Goal: Use online tool/utility

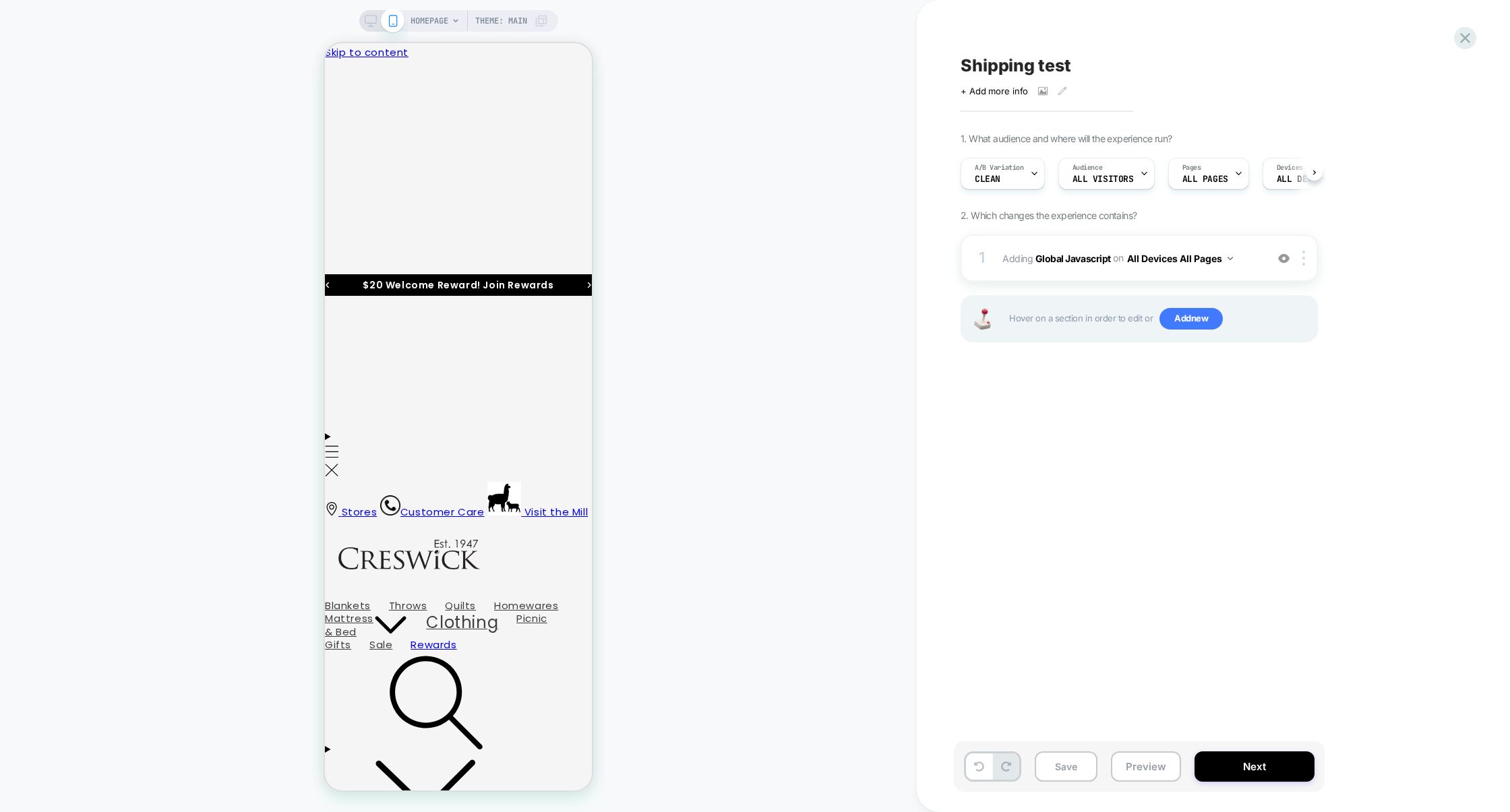
scroll to position [0, 1]
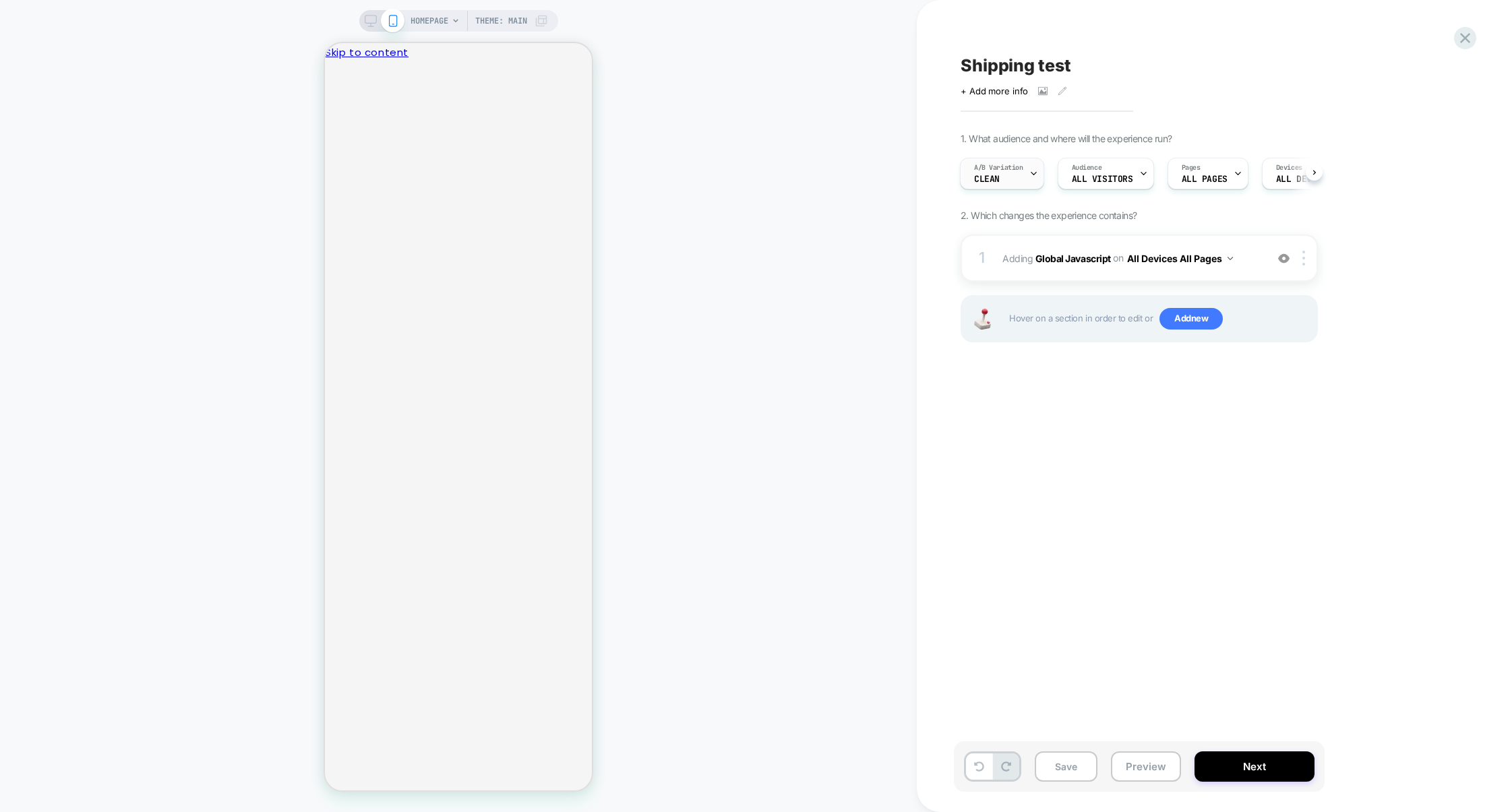
click at [1016, 178] on div "A/B Variation Clean" at bounding box center [999, 173] width 76 height 30
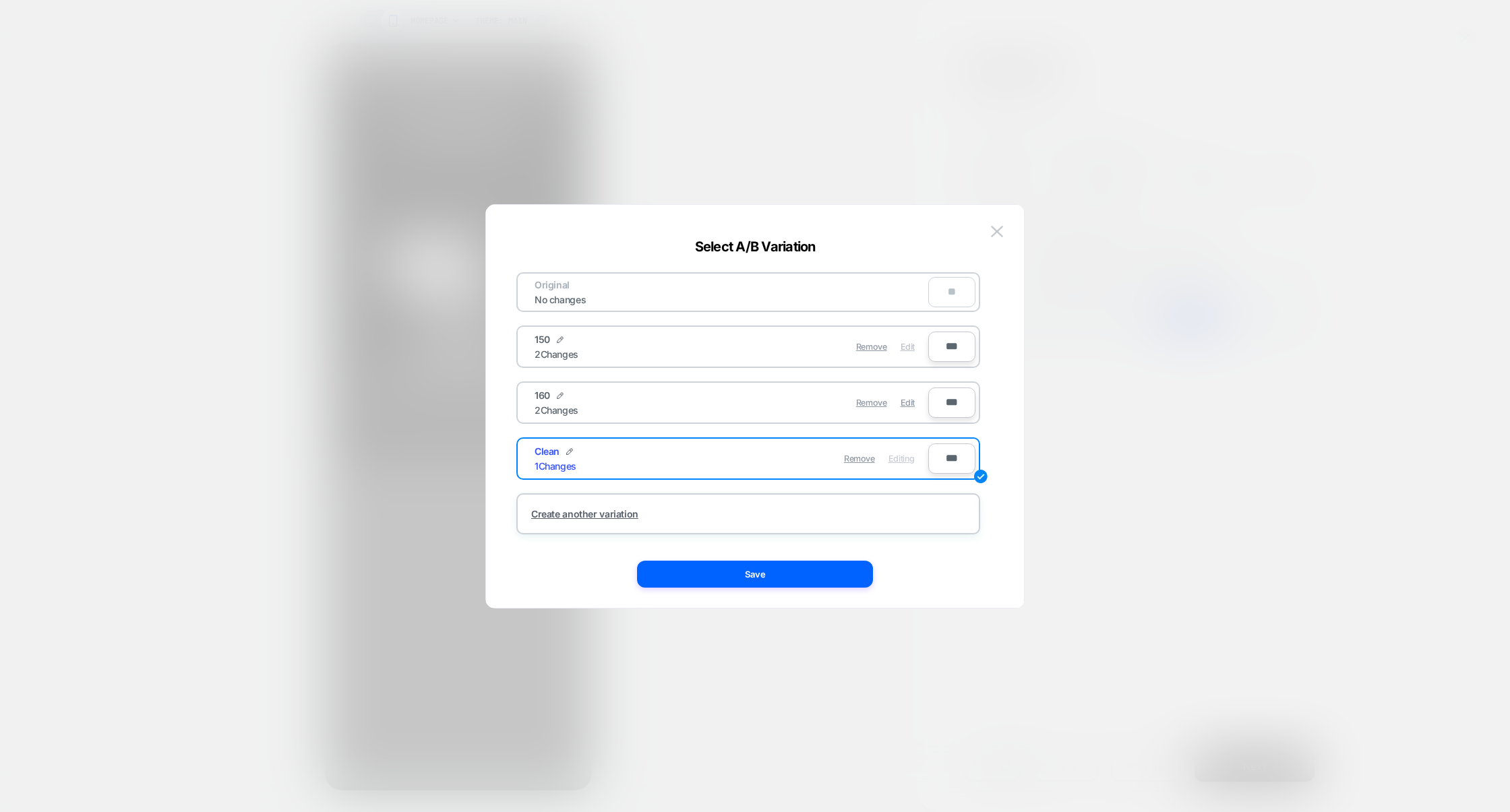
click at [912, 350] on span "Edit" at bounding box center [908, 346] width 14 height 10
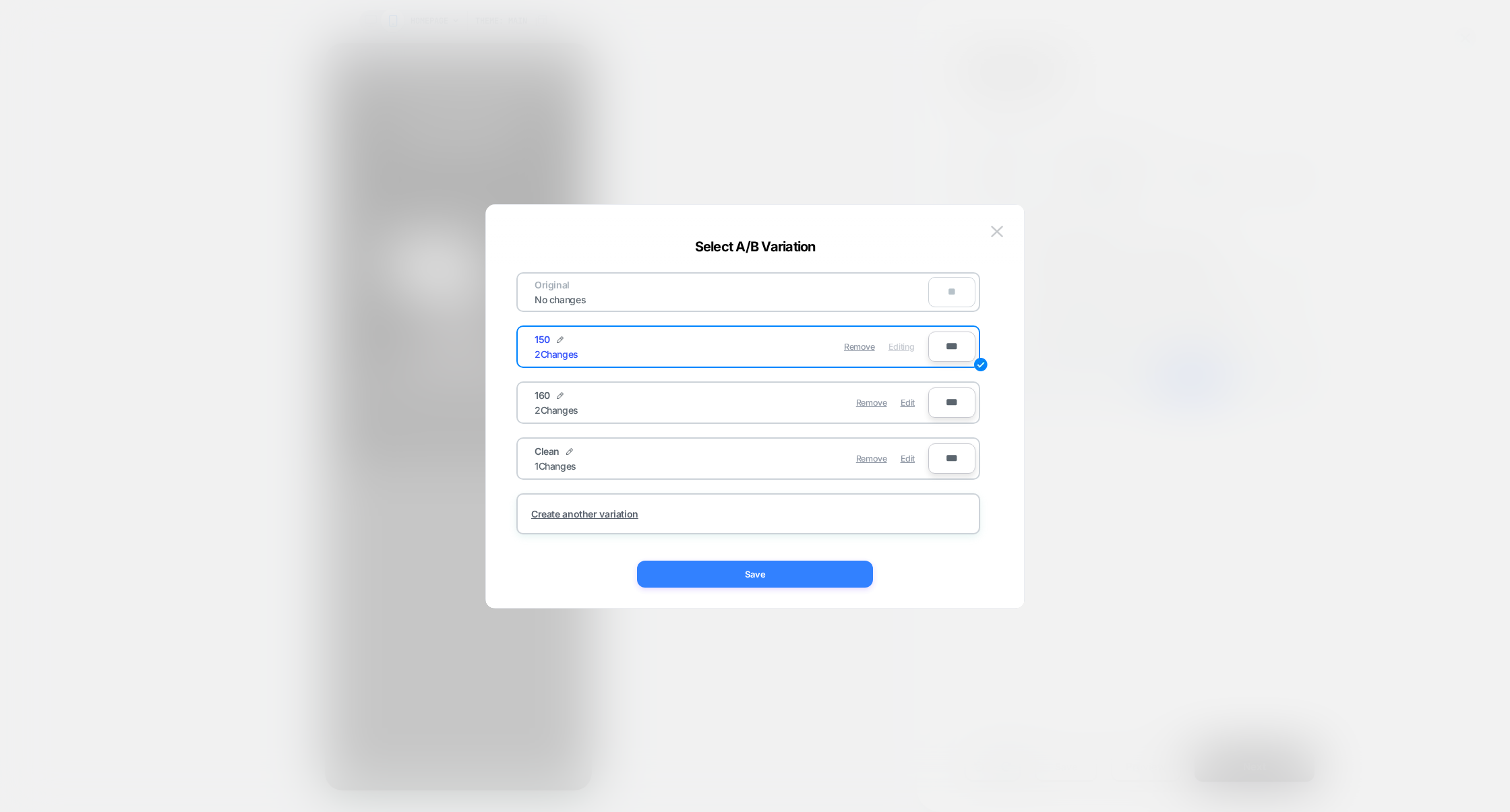
click at [787, 567] on button "Save" at bounding box center [755, 574] width 236 height 27
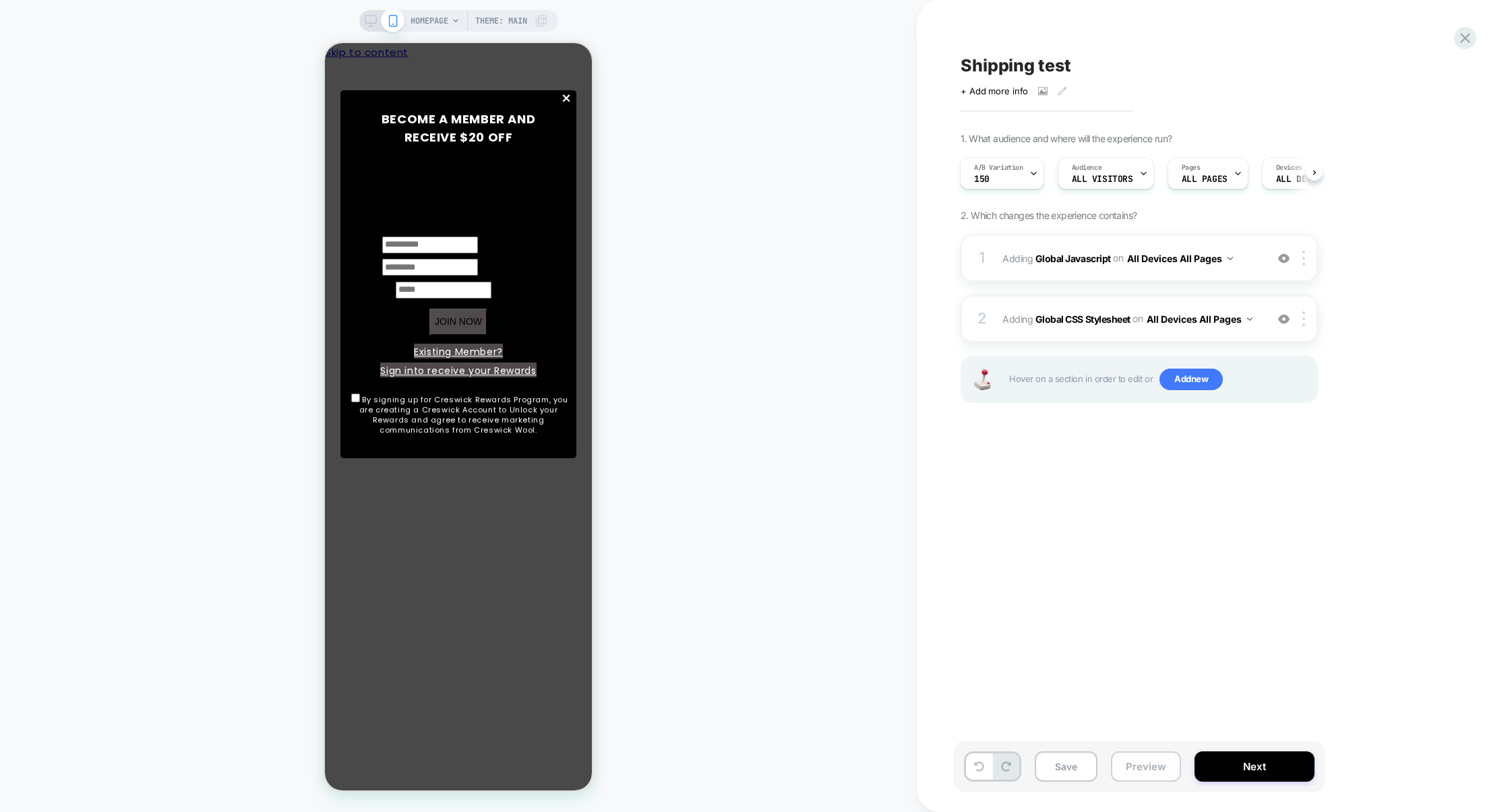
click at [1148, 763] on button "Preview" at bounding box center [1146, 767] width 70 height 30
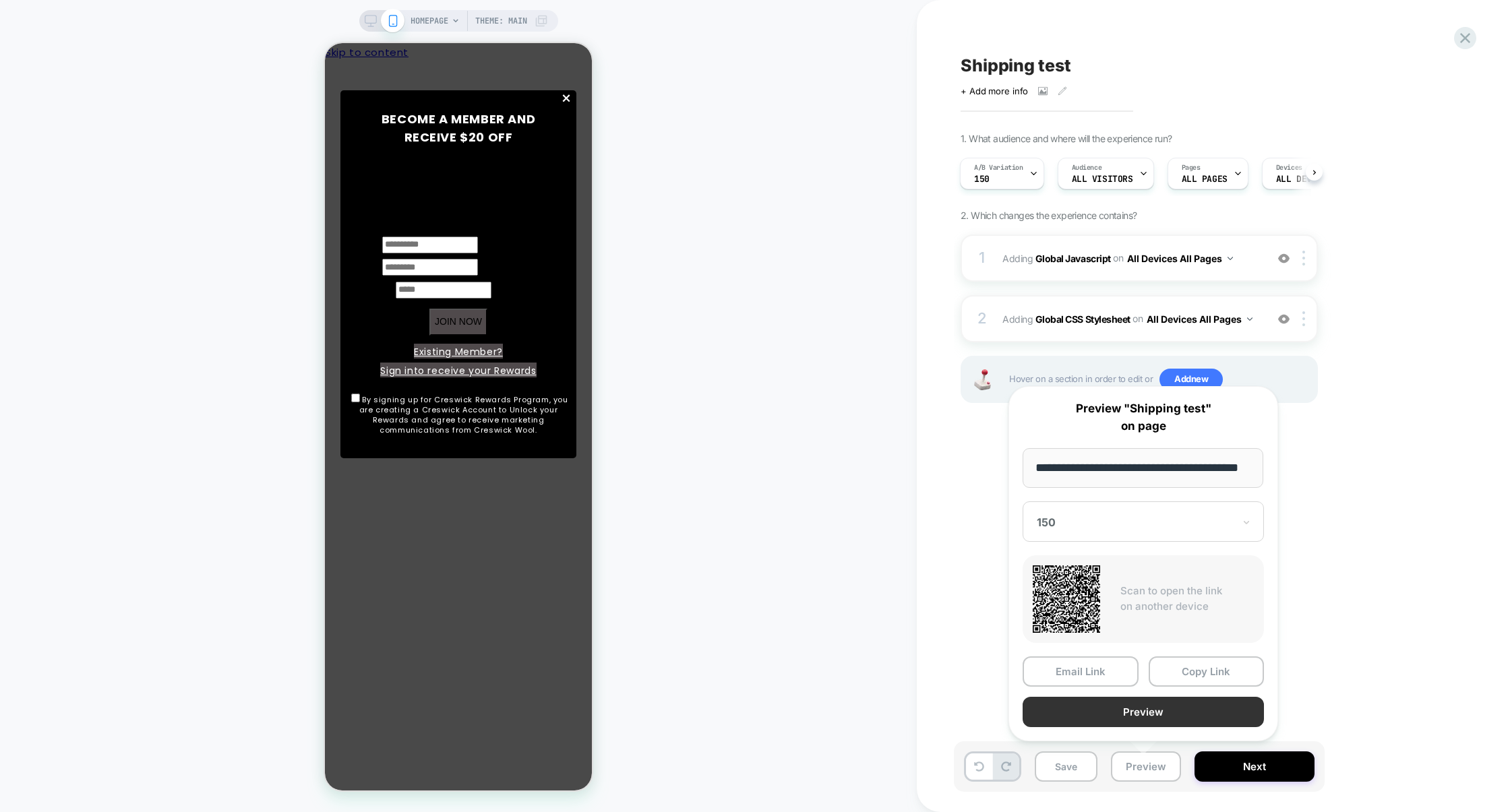
scroll to position [0, 0]
click at [1153, 710] on button "Preview" at bounding box center [1144, 712] width 242 height 30
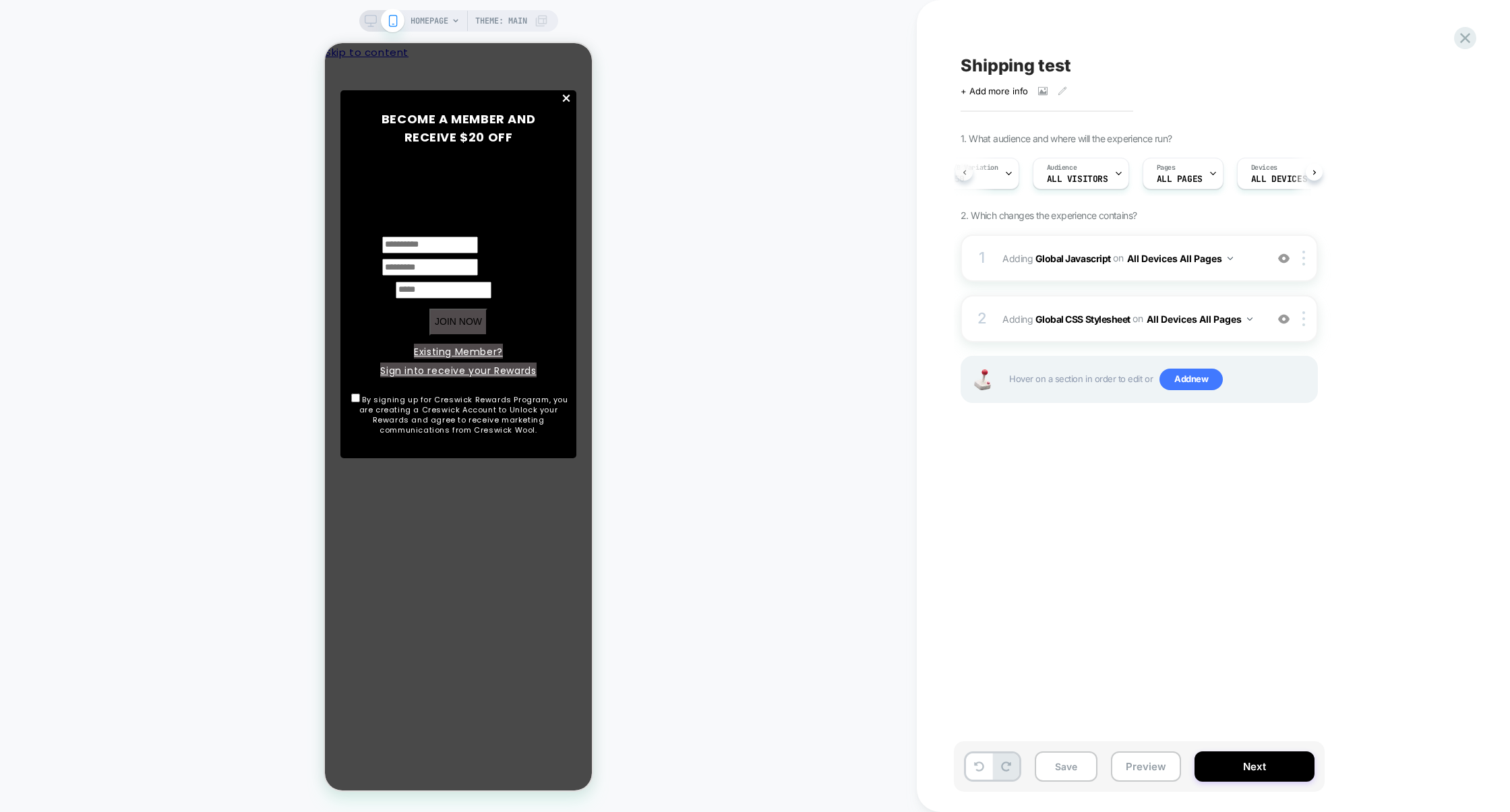
scroll to position [0, 4]
click at [1097, 282] on div "1 Adding Global Javascript on All Devices All Pages Add Before Add After Target…" at bounding box center [1140, 257] width 358 height 47
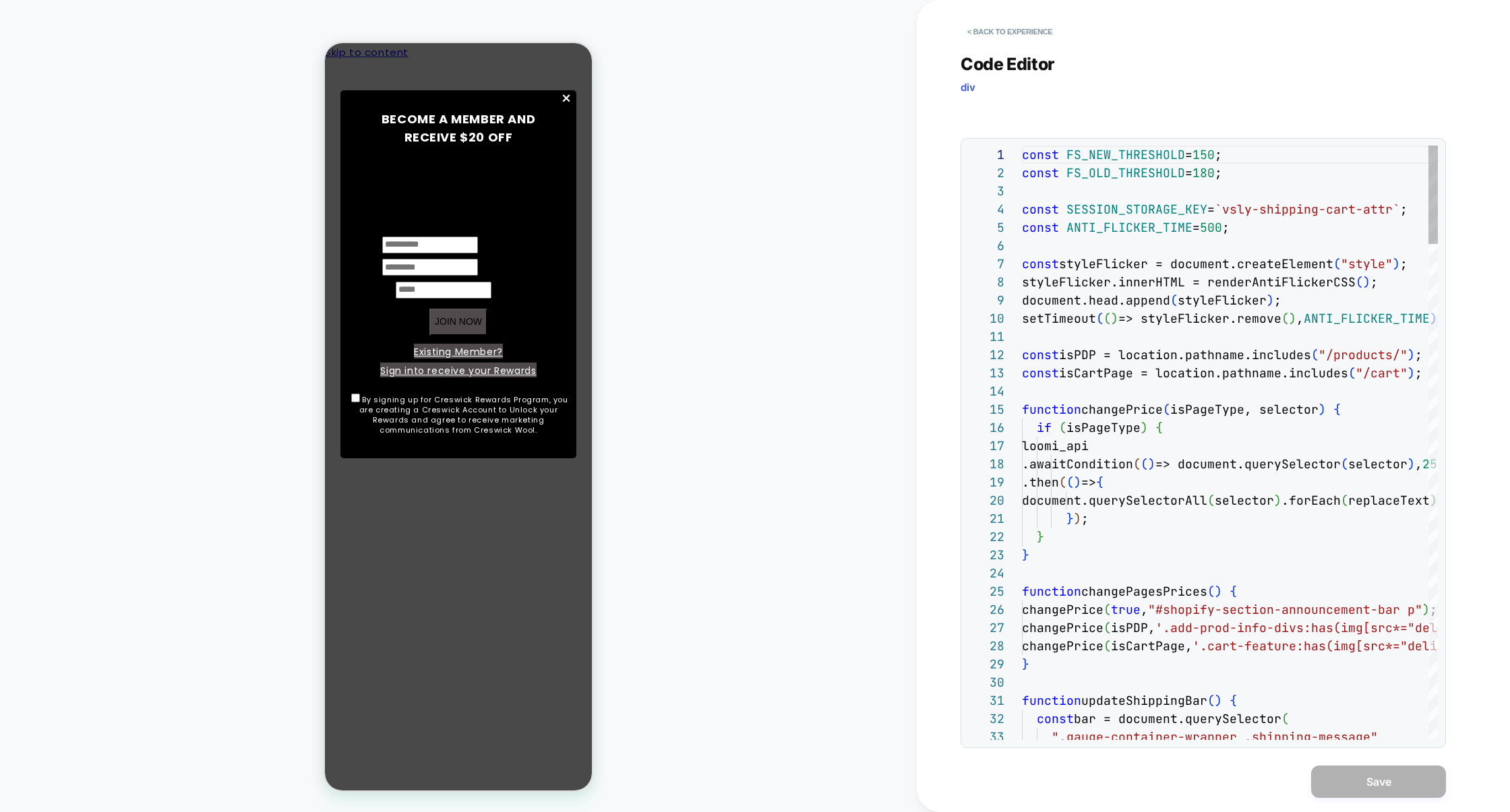
scroll to position [182, 0]
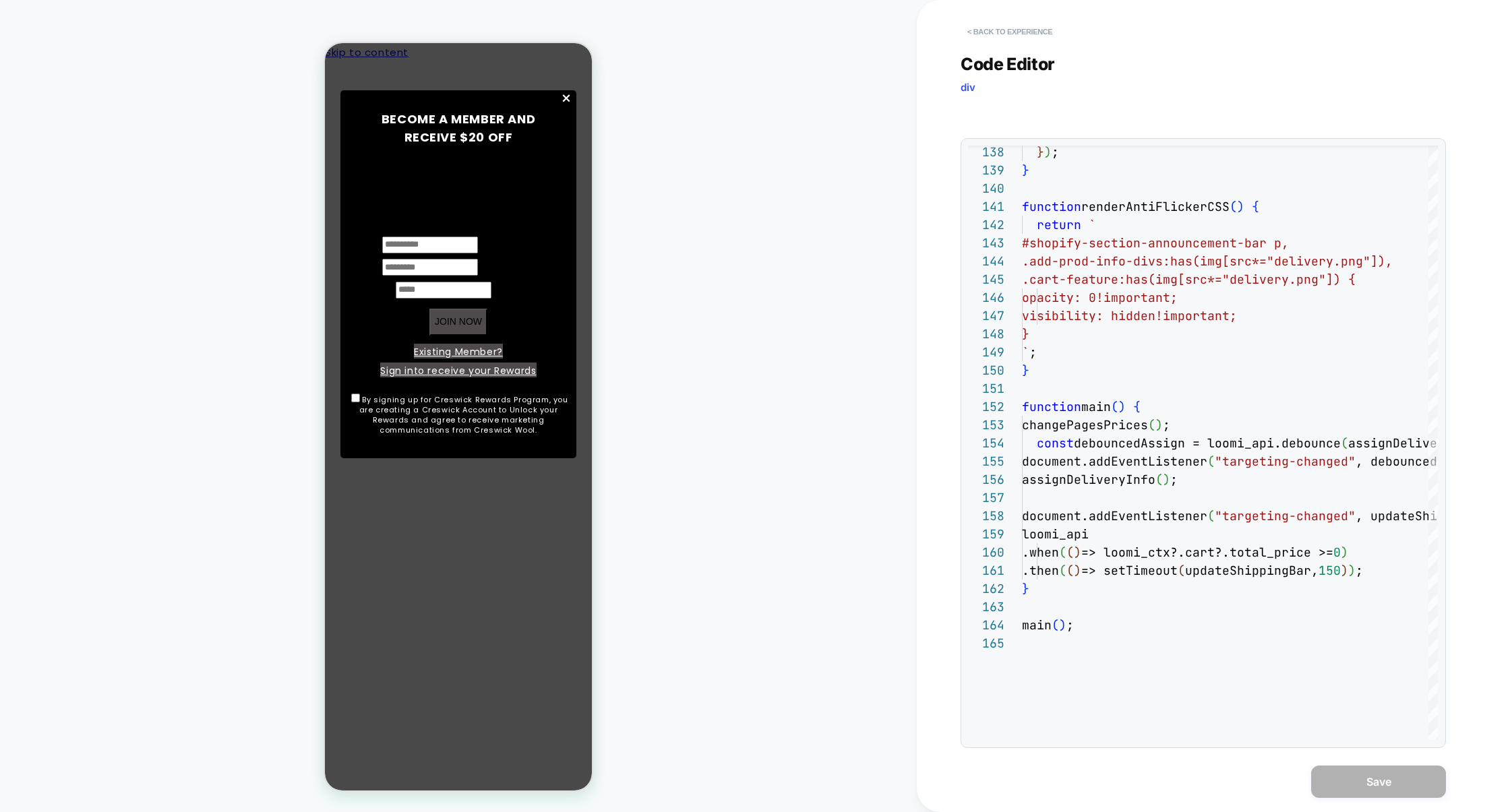
click at [1017, 39] on button "< Back to experience" at bounding box center [1010, 31] width 99 height 21
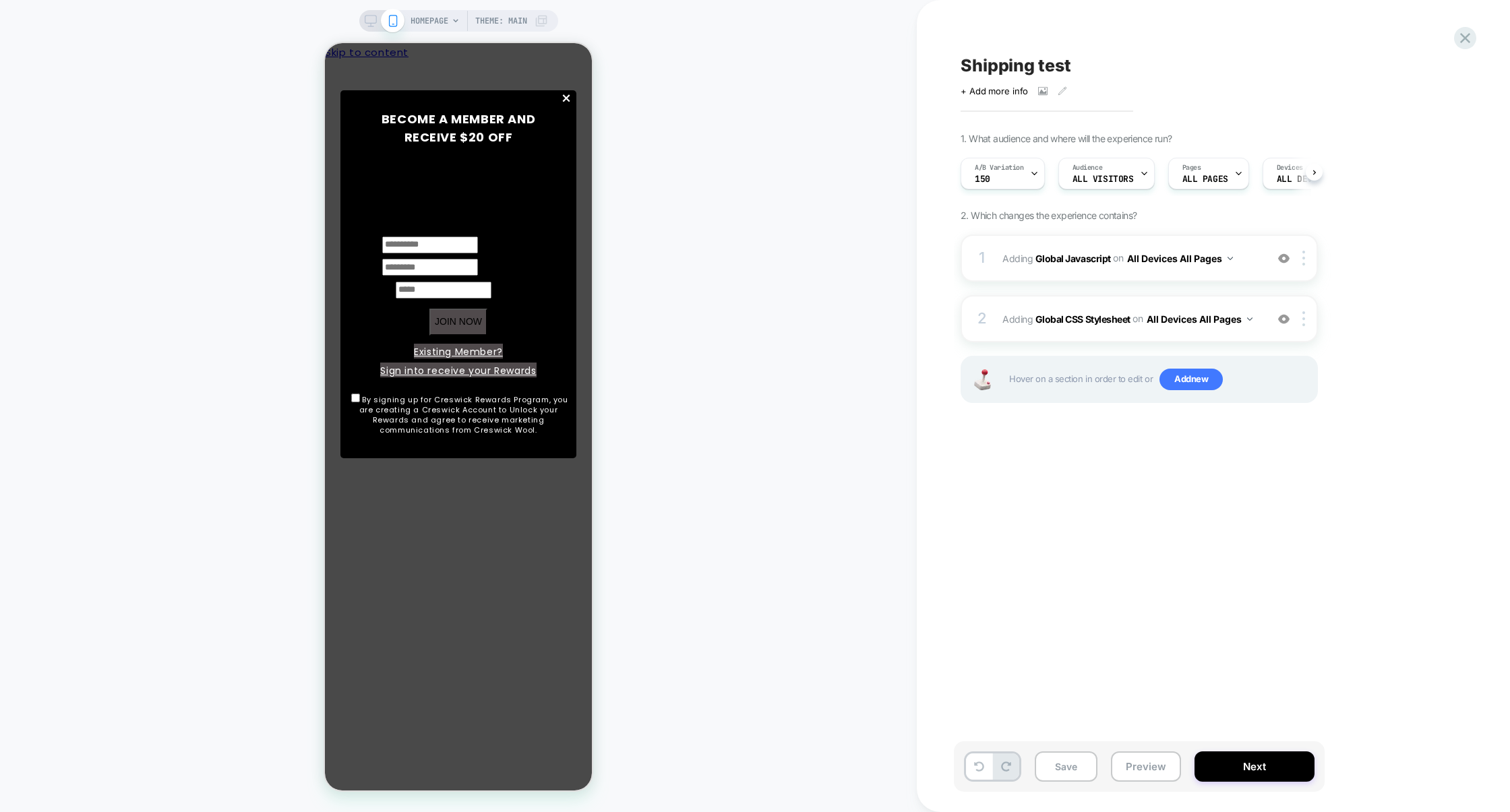
scroll to position [0, 1]
click at [1159, 753] on button "Preview" at bounding box center [1146, 767] width 70 height 30
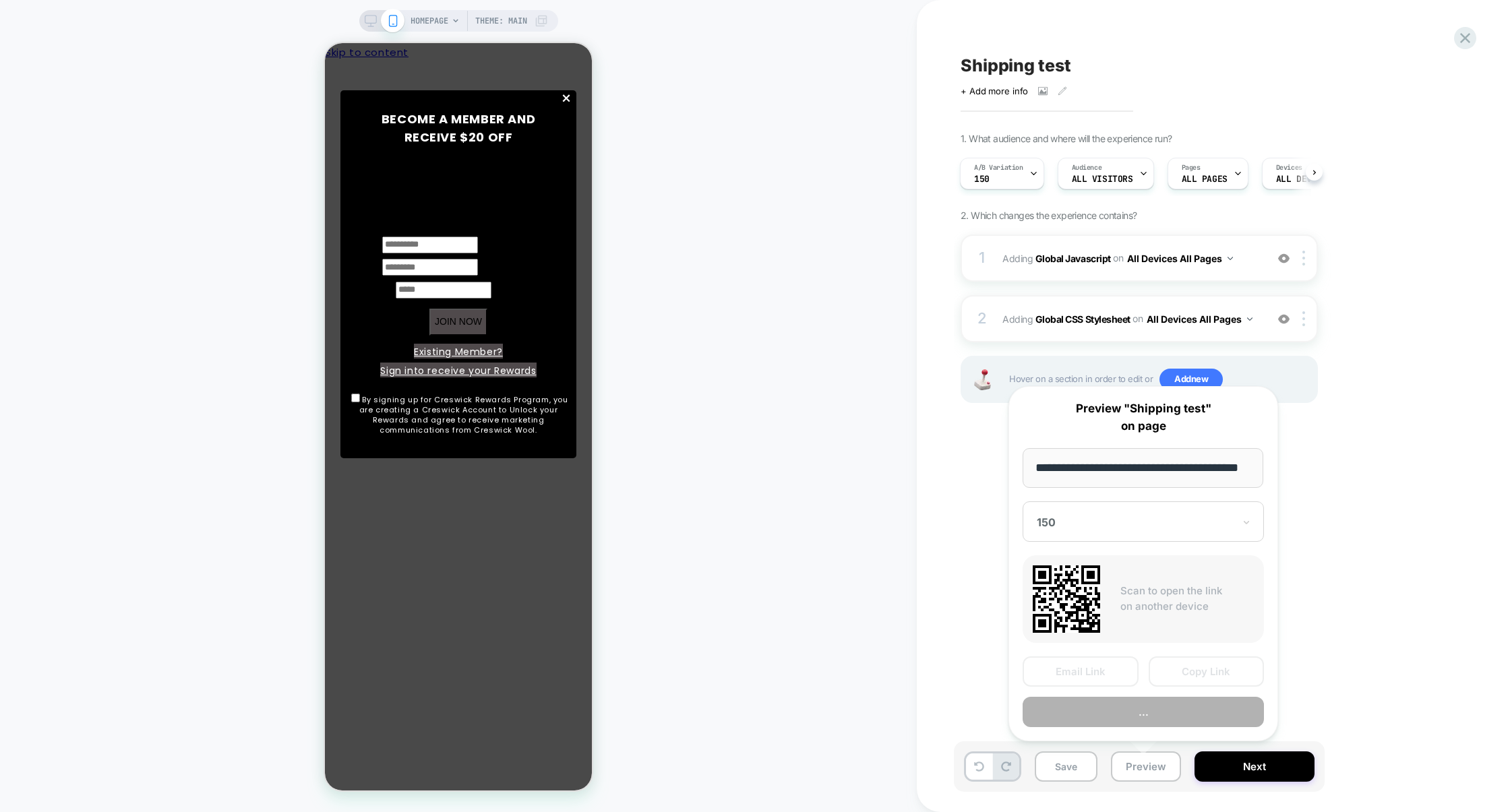
scroll to position [0, 0]
click at [1142, 713] on button "..." at bounding box center [1144, 712] width 242 height 30
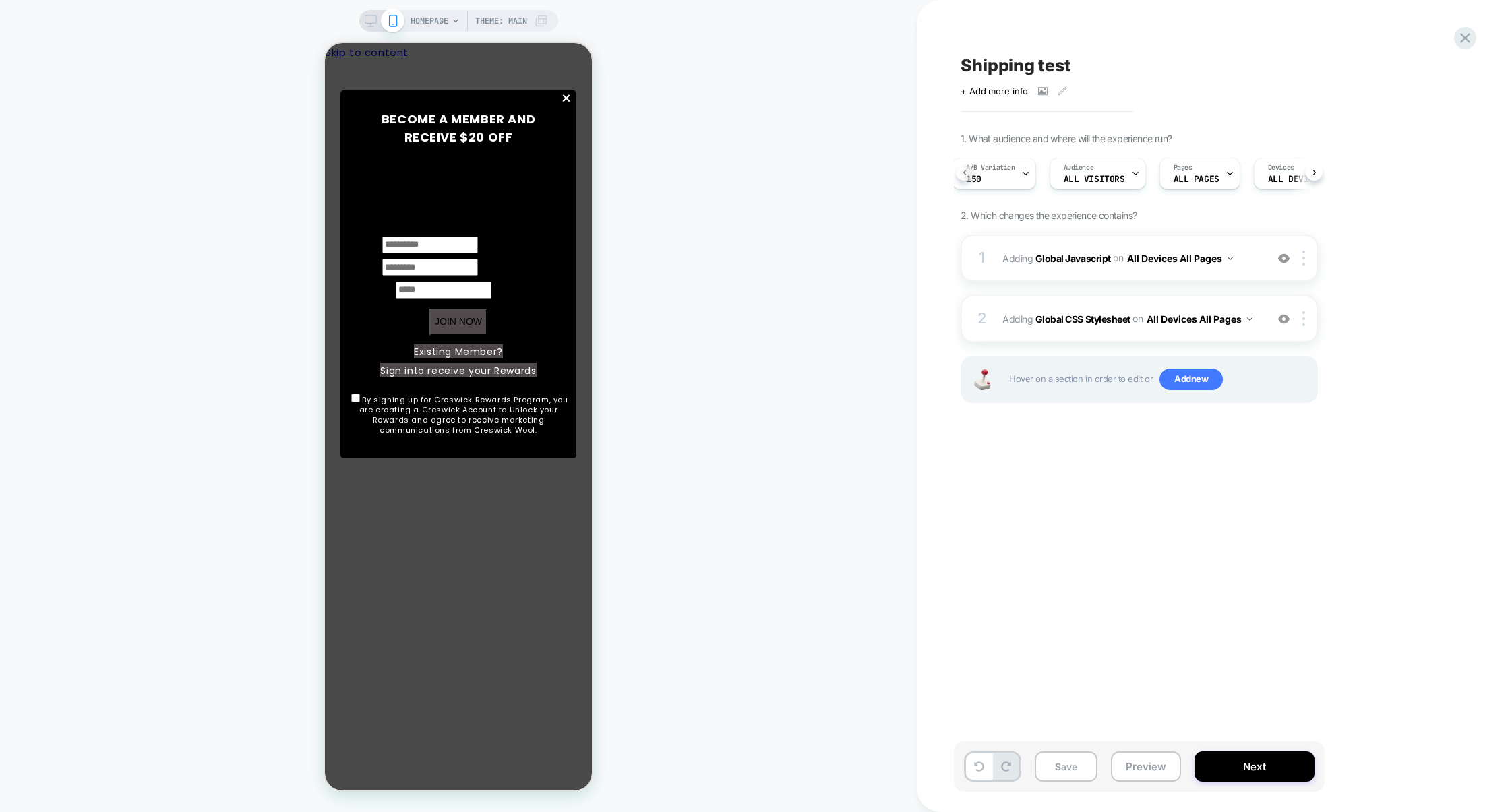
scroll to position [0, 2]
click at [1089, 273] on div "1 Adding Global Javascript on All Devices All Pages Add Before Add After Target…" at bounding box center [1140, 257] width 358 height 47
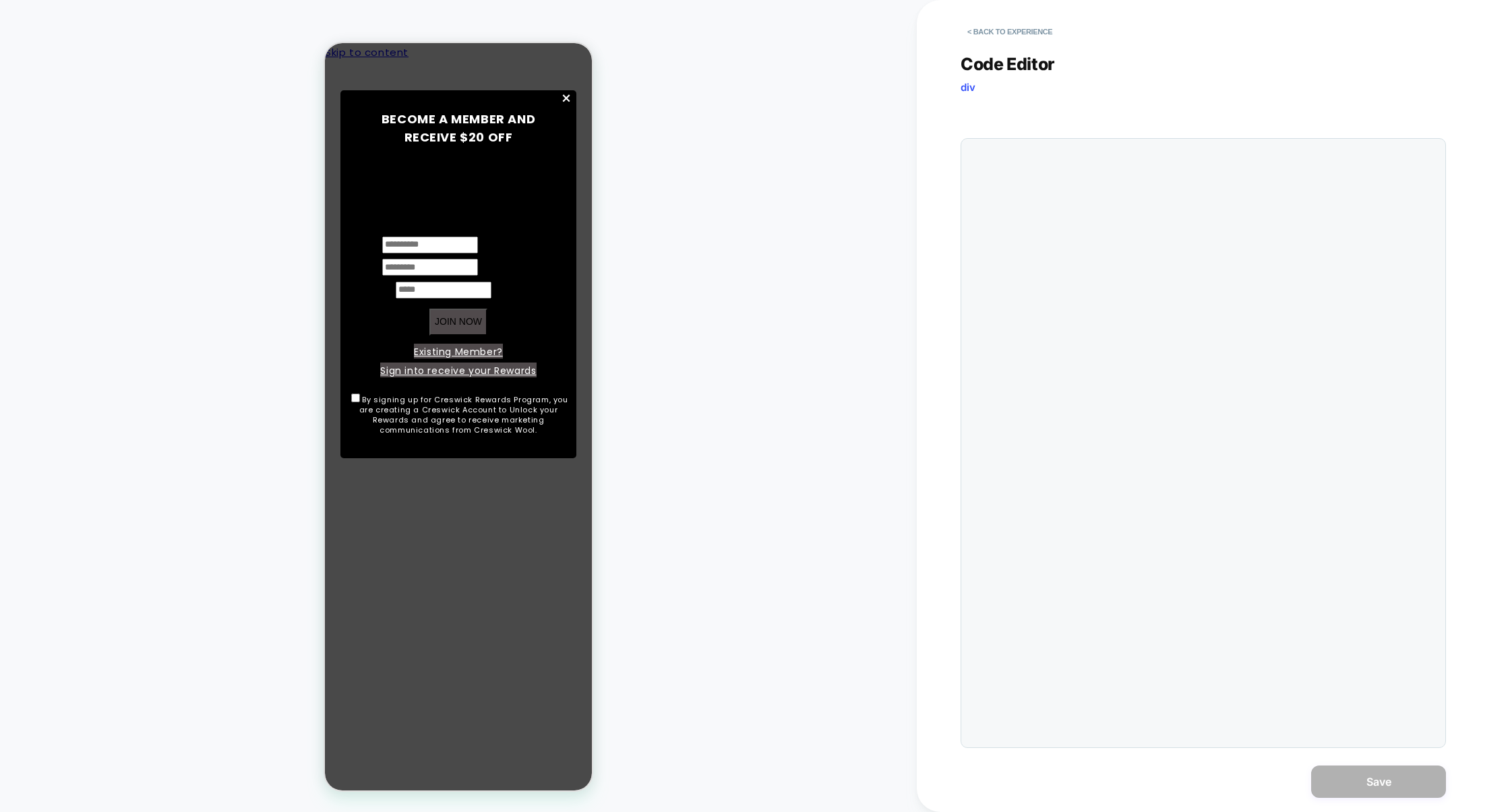
scroll to position [182, 0]
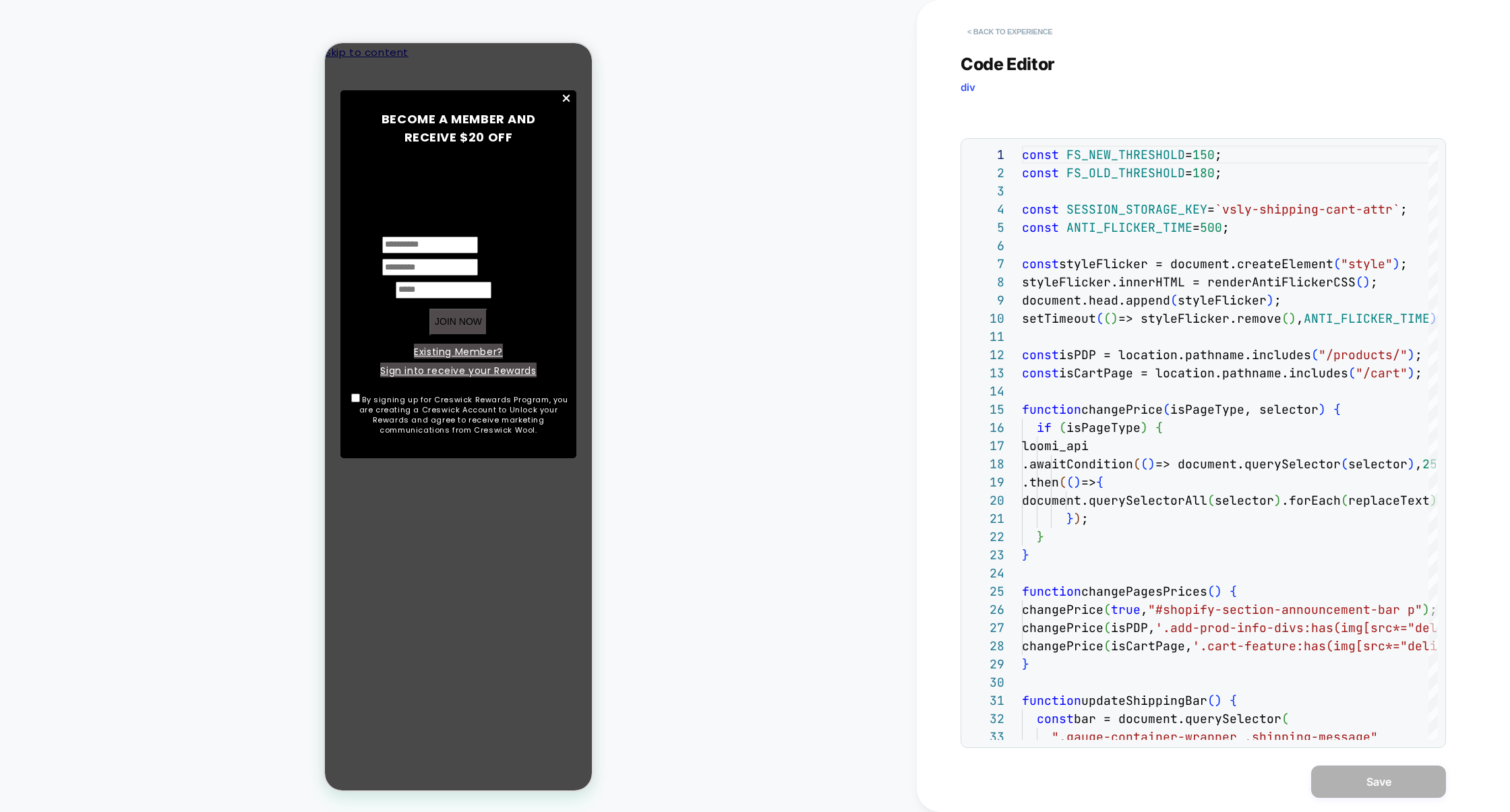
click at [1030, 33] on button "< Back to experience" at bounding box center [1010, 31] width 99 height 21
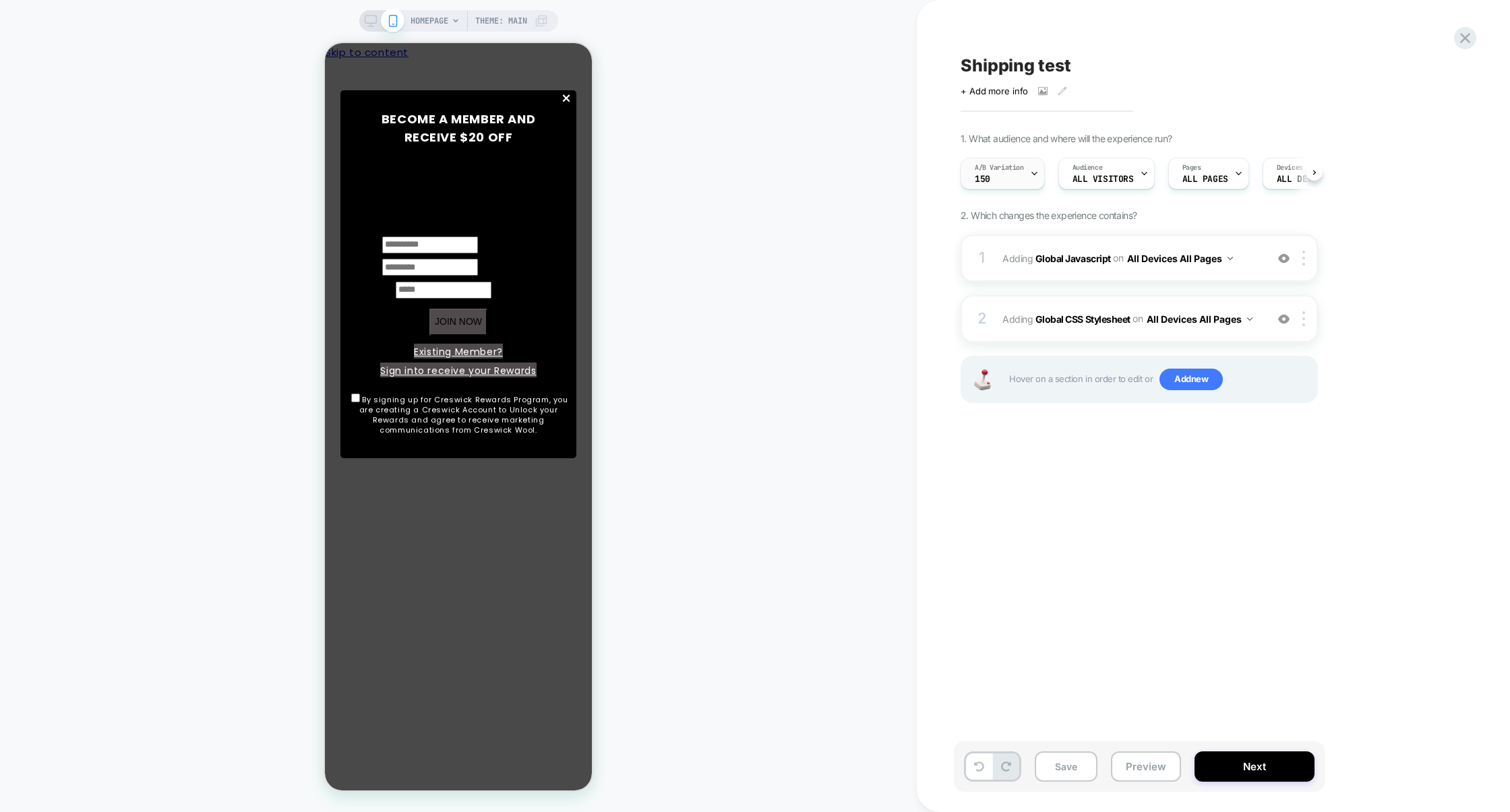
scroll to position [0, 1]
click at [984, 184] on div "A/B Variation 150" at bounding box center [999, 173] width 76 height 30
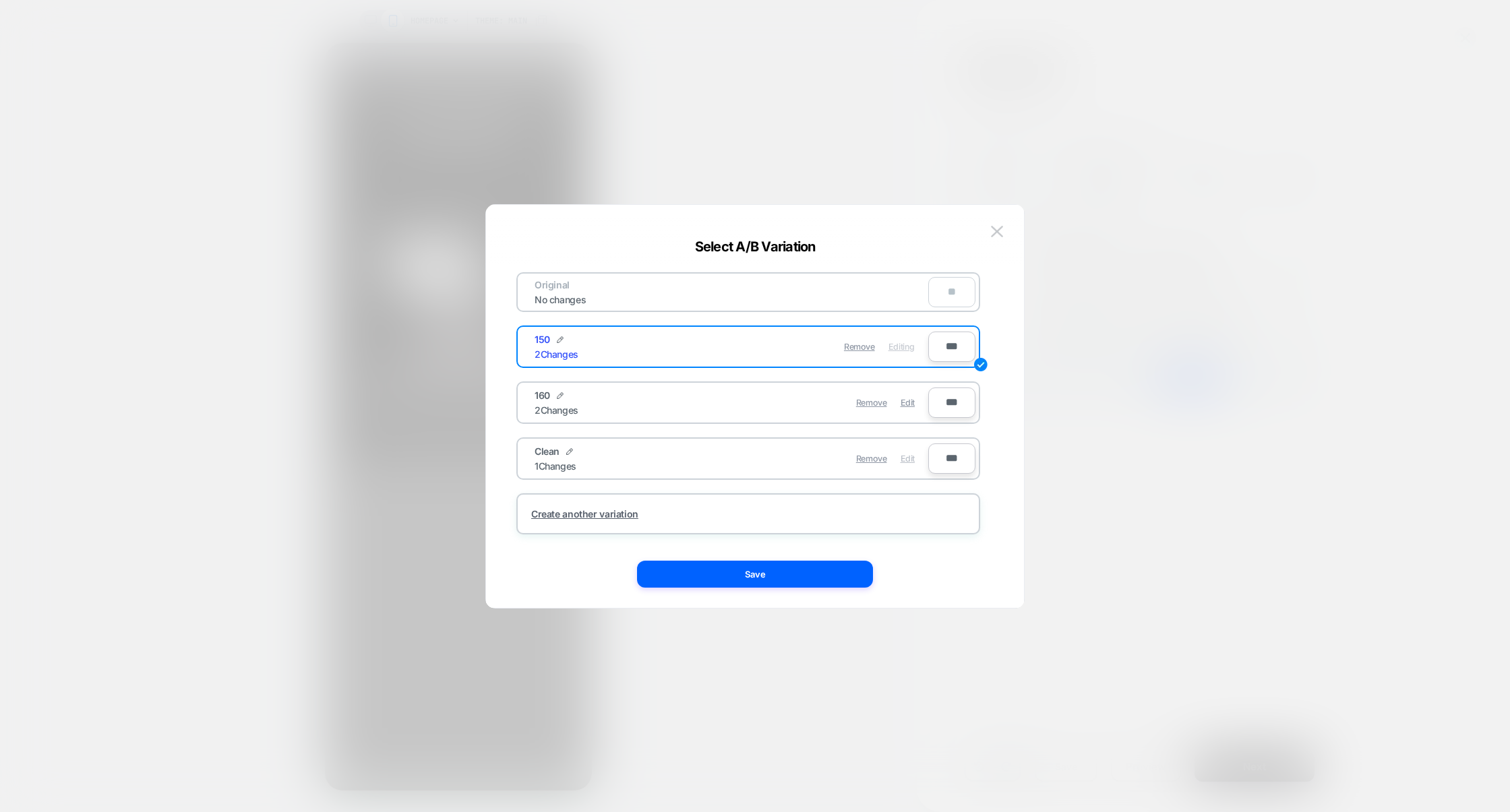
click at [908, 460] on span "Edit" at bounding box center [908, 458] width 14 height 10
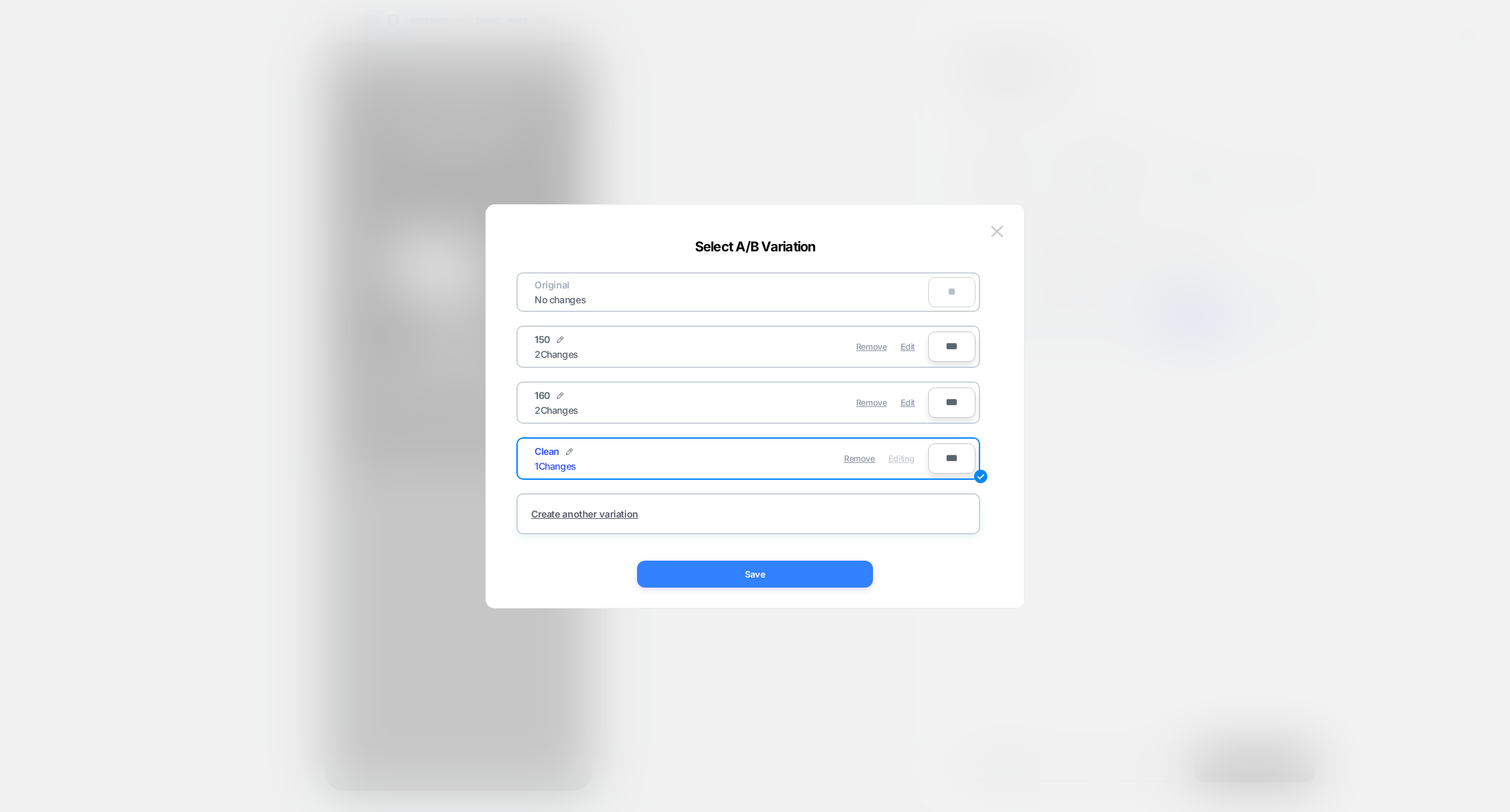
click at [829, 574] on button "Save" at bounding box center [755, 574] width 236 height 27
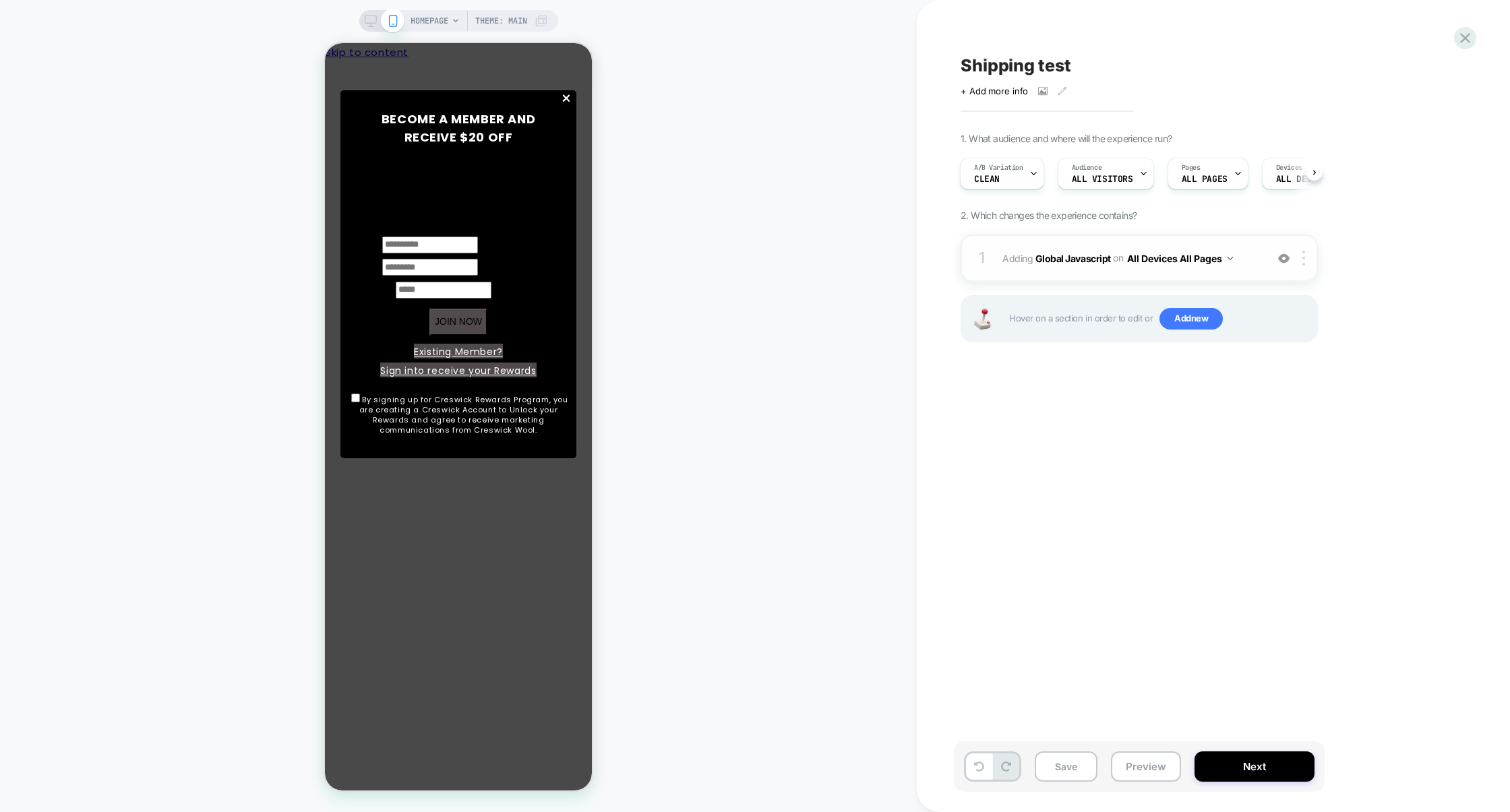
click at [1115, 276] on div "1 Adding Global Javascript on All Devices All Pages Add Before Add After Target…" at bounding box center [1140, 257] width 358 height 47
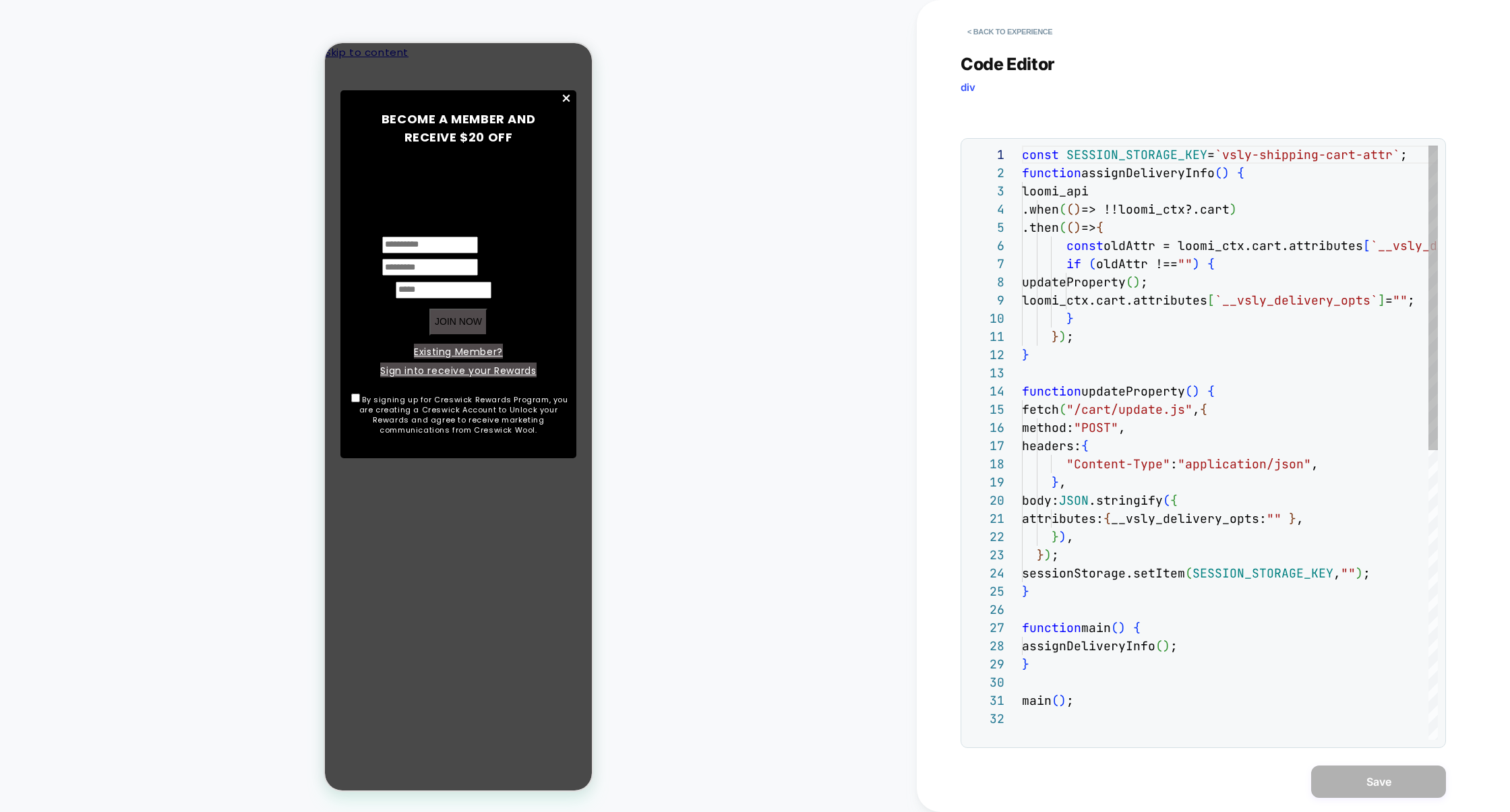
scroll to position [182, 0]
click at [996, 25] on button "< Back to experience" at bounding box center [1010, 31] width 99 height 21
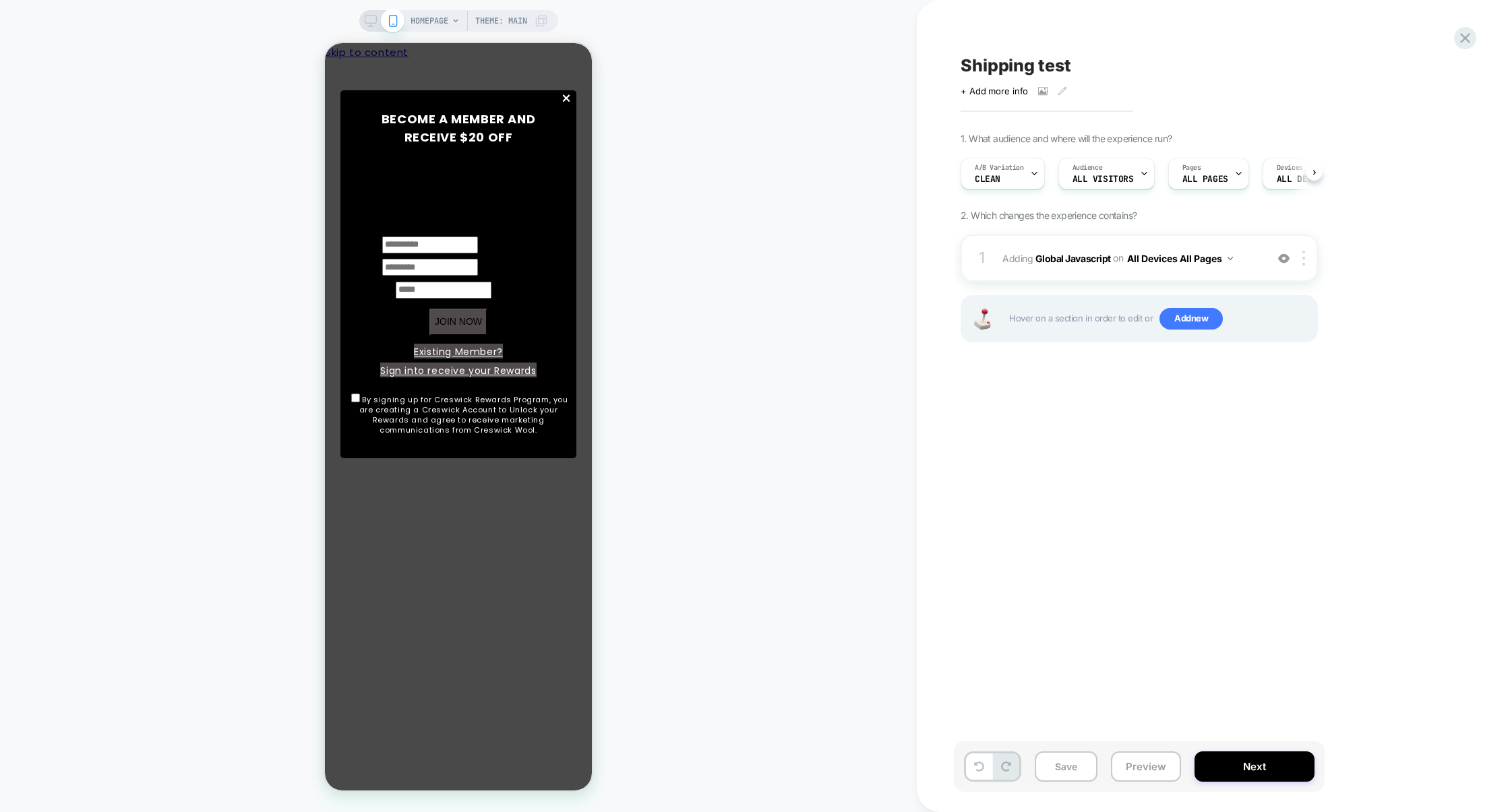
scroll to position [0, 1]
click at [1009, 172] on span "A/B Variation" at bounding box center [999, 168] width 49 height 10
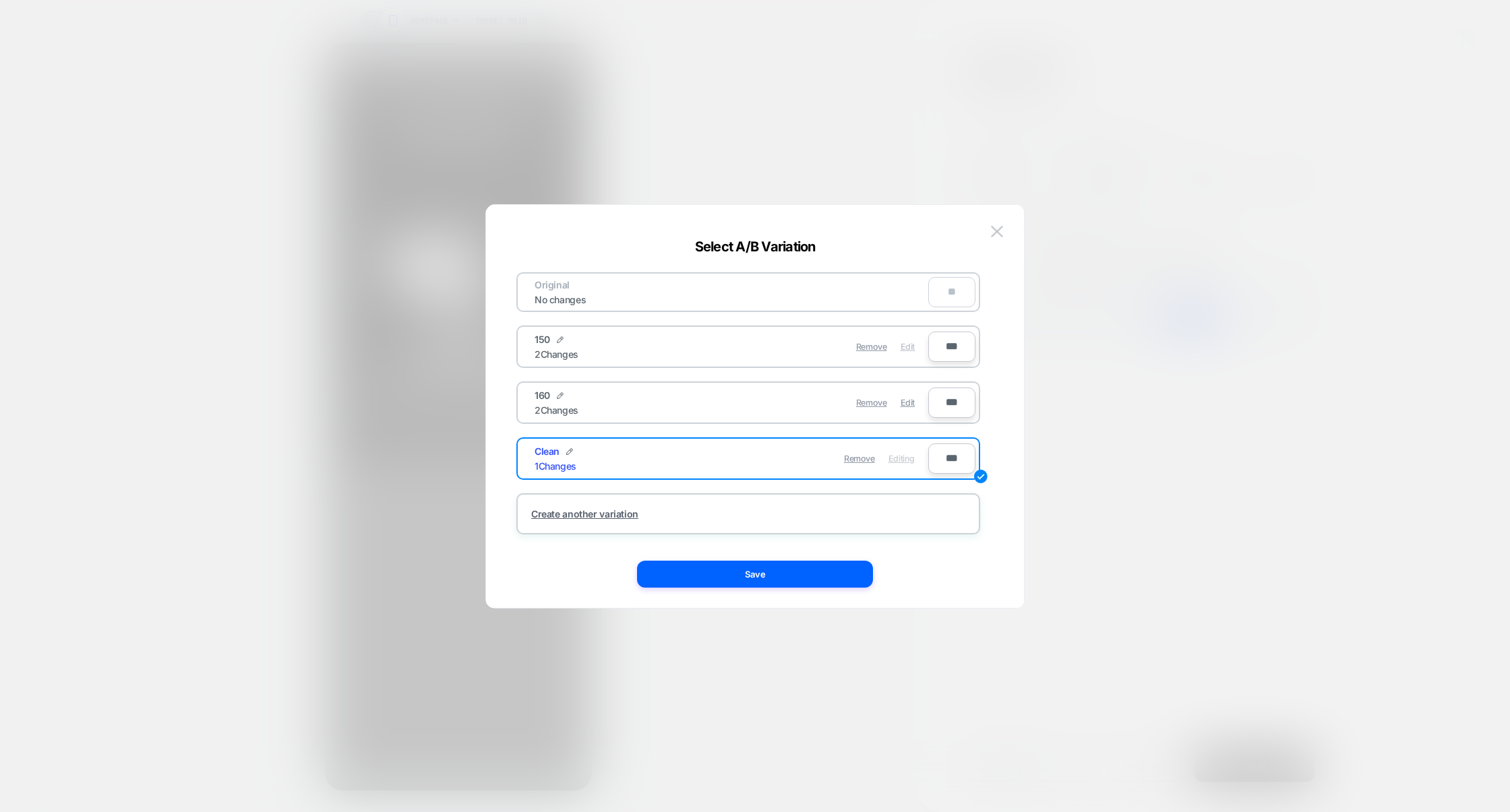
click at [905, 348] on span "Edit" at bounding box center [908, 346] width 14 height 10
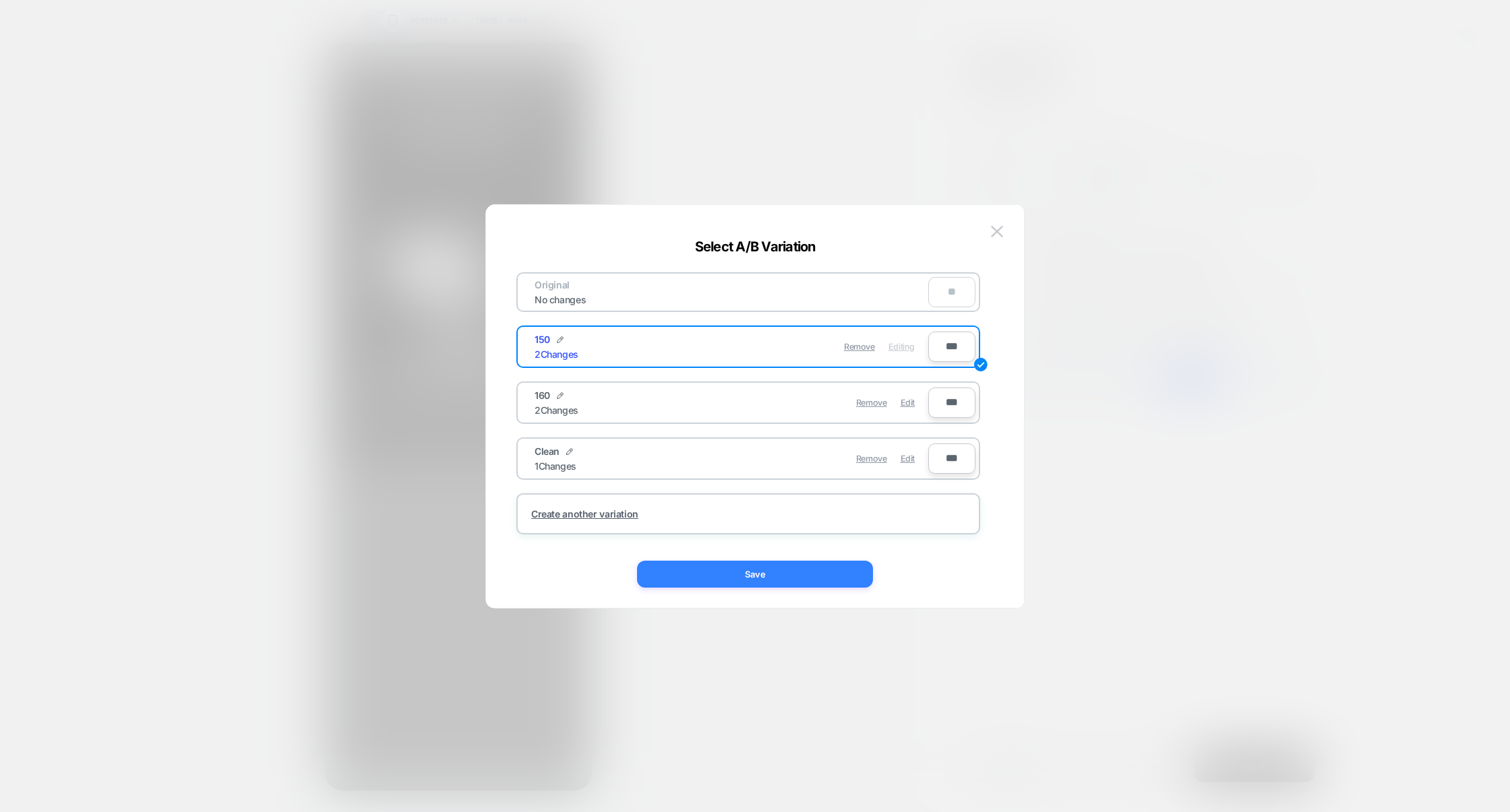
click at [811, 571] on button "Save" at bounding box center [755, 574] width 236 height 27
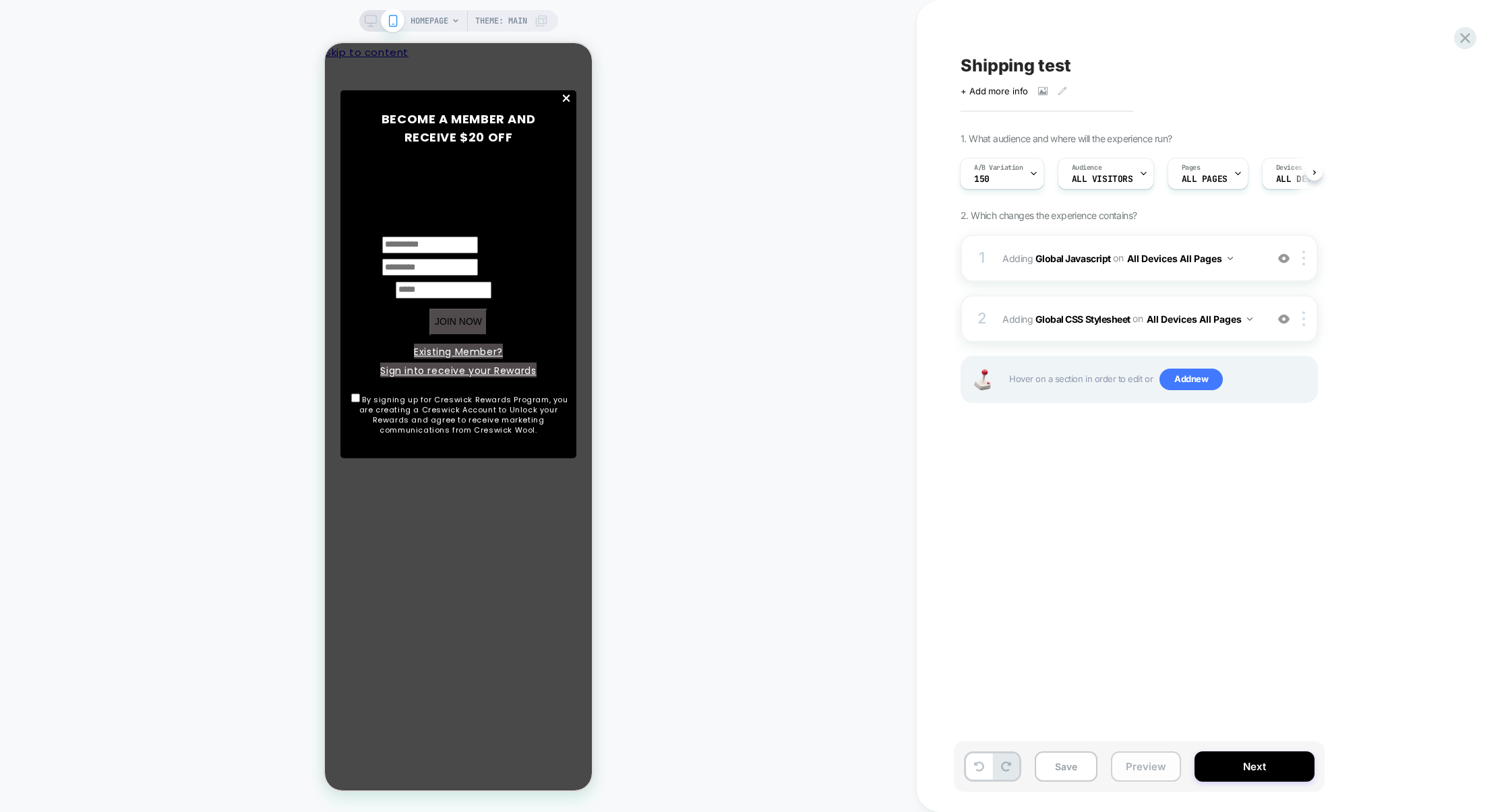
click at [1132, 761] on button "Preview" at bounding box center [1146, 767] width 70 height 30
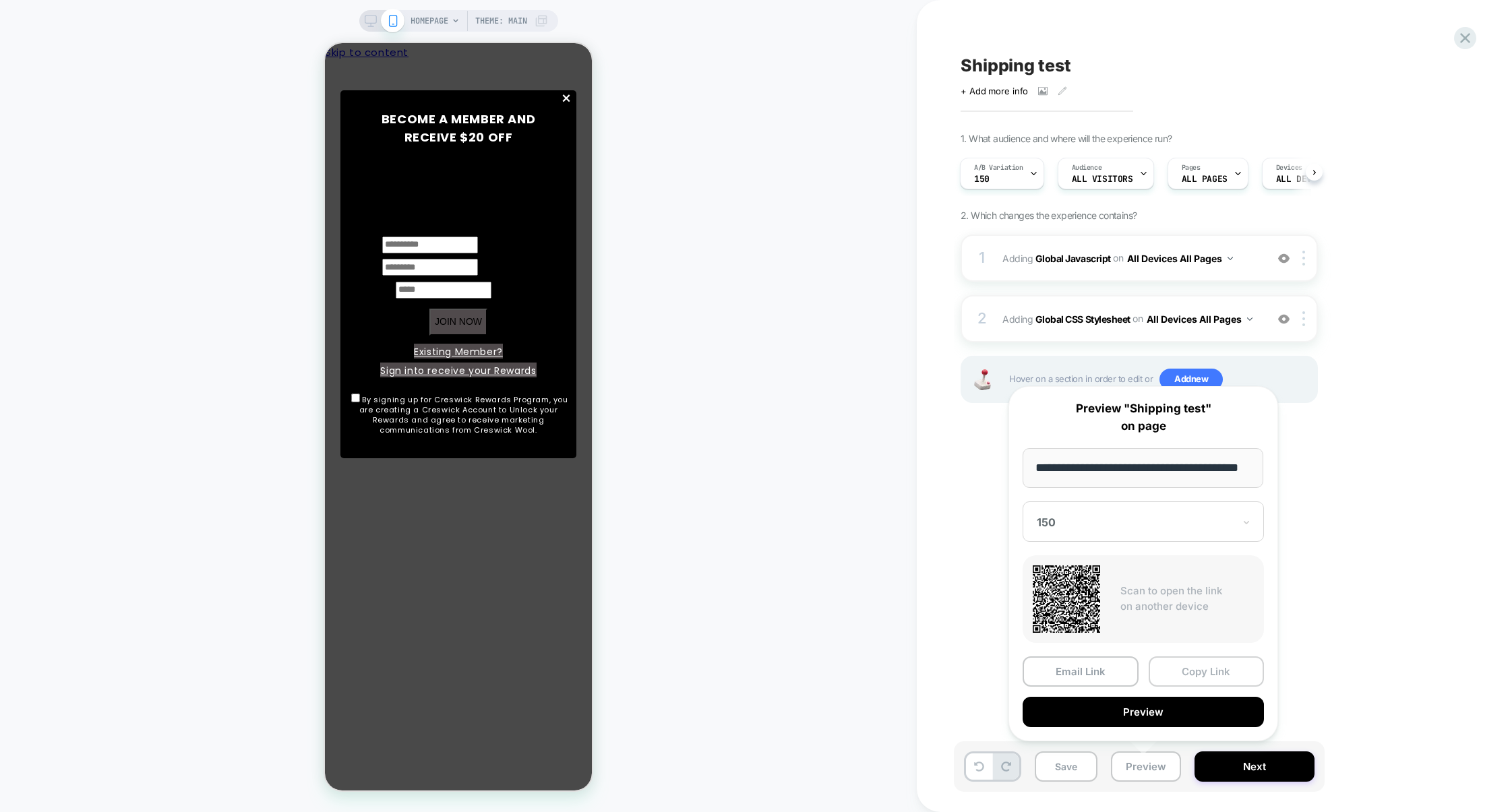
scroll to position [0, 0]
click at [1214, 671] on button "Copy Link" at bounding box center [1206, 671] width 116 height 30
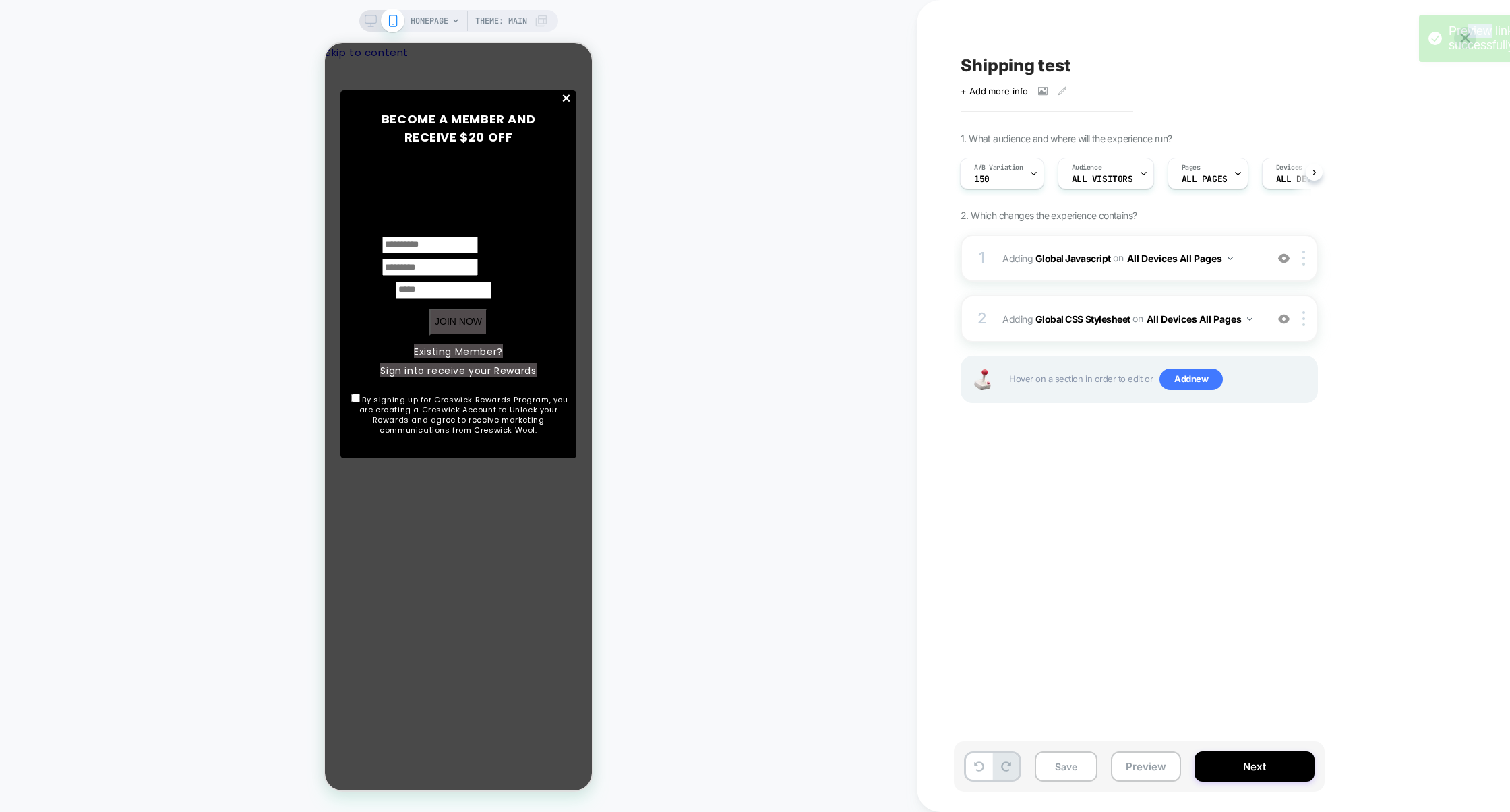
drag, startPoint x: 1345, startPoint y: 37, endPoint x: 1496, endPoint y: 37, distance: 151.0
click at [1496, 37] on div "Preview link was copied successfully" at bounding box center [1530, 39] width 162 height 29
drag, startPoint x: 1428, startPoint y: 33, endPoint x: 1500, endPoint y: 33, distance: 72.0
click at [1469, 33] on div "Preview link was copied successfully" at bounding box center [1396, 39] width 162 height 29
